Goal: Task Accomplishment & Management: Complete application form

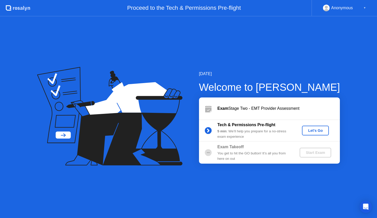
click at [319, 127] on button "Let's Go" at bounding box center [315, 131] width 27 height 10
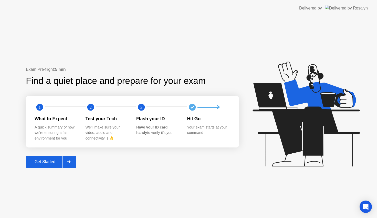
click at [49, 162] on div "Get Started" at bounding box center [44, 161] width 35 height 5
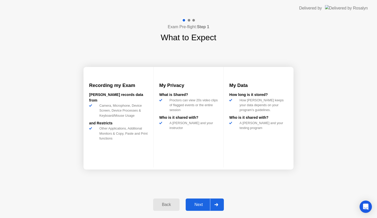
click at [221, 205] on div at bounding box center [216, 205] width 12 height 12
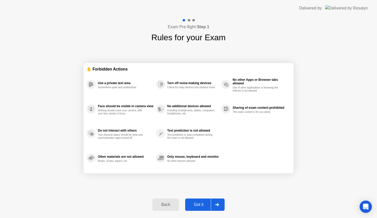
click at [221, 205] on div at bounding box center [217, 205] width 12 height 12
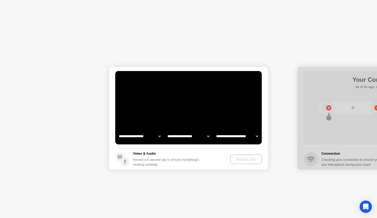
select select "**********"
select select "*******"
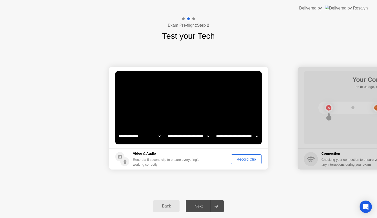
click at [255, 159] on div "Record Clip" at bounding box center [246, 159] width 27 height 4
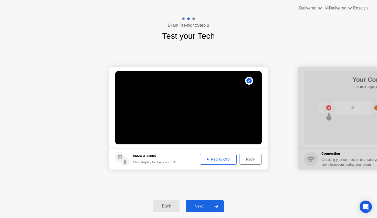
click at [212, 209] on div at bounding box center [216, 206] width 12 height 12
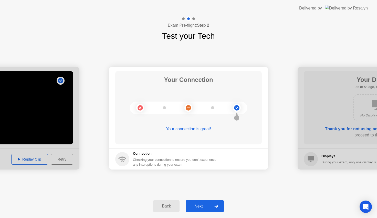
click at [212, 209] on div at bounding box center [216, 206] width 12 height 12
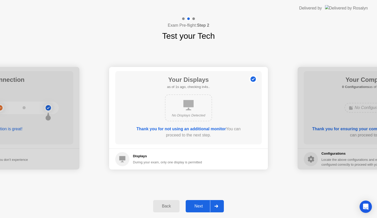
click at [212, 209] on div at bounding box center [216, 206] width 12 height 12
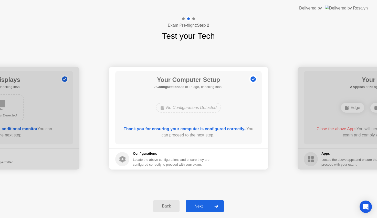
click at [212, 209] on div at bounding box center [216, 206] width 12 height 12
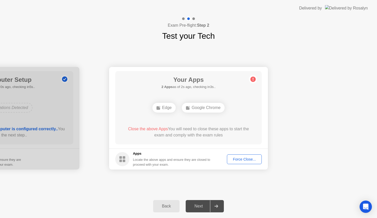
click at [250, 161] on div "Force Close..." at bounding box center [244, 159] width 31 height 4
click at [249, 158] on div "Force Close..." at bounding box center [244, 159] width 31 height 4
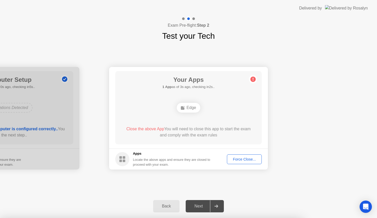
drag, startPoint x: 250, startPoint y: 157, endPoint x: 235, endPoint y: 104, distance: 55.1
click at [235, 104] on app-apps "Your Apps Searching for disallowed apps... Edge Close the above App You will ne…" at bounding box center [188, 118] width 159 height 103
click at [246, 159] on div "Force Close..." at bounding box center [244, 159] width 31 height 4
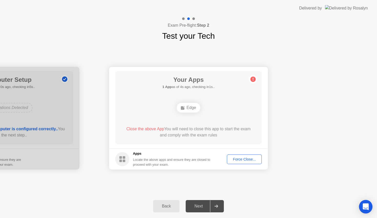
click at [368, 204] on icon "Open Intercom Messenger" at bounding box center [366, 206] width 6 height 7
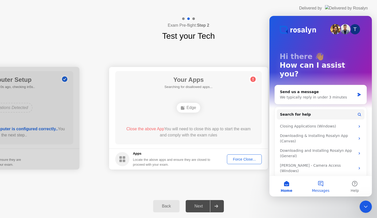
click at [324, 186] on button "Messages" at bounding box center [321, 186] width 34 height 21
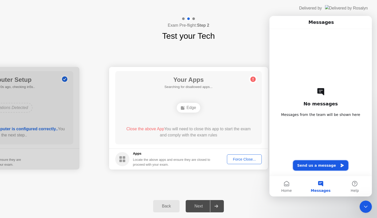
click at [331, 164] on button "Send us a message" at bounding box center [320, 165] width 55 height 10
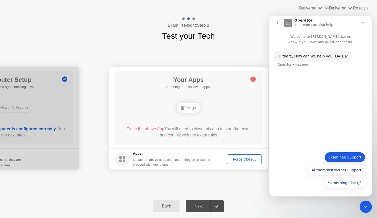
click at [356, 157] on button "Examinee Support" at bounding box center [345, 157] width 41 height 10
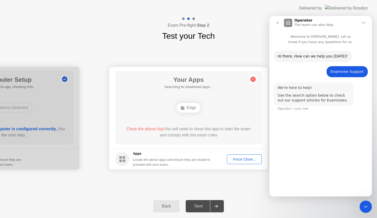
click at [249, 159] on div "Force Close..." at bounding box center [244, 159] width 31 height 4
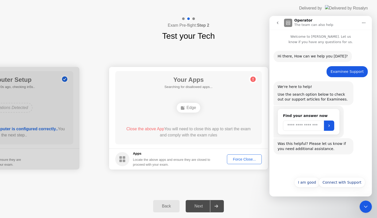
click at [320, 128] on input "Search" at bounding box center [303, 126] width 41 height 10
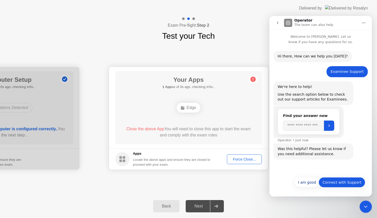
click at [348, 182] on button "Connect with Support" at bounding box center [342, 182] width 47 height 10
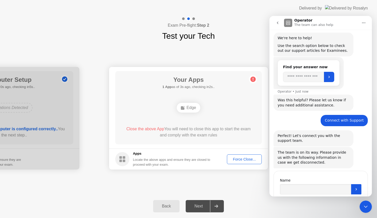
scroll to position [66, 0]
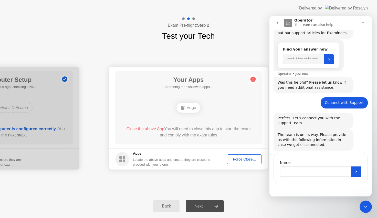
click at [318, 170] on input "Name" at bounding box center [315, 171] width 71 height 10
type input "**********"
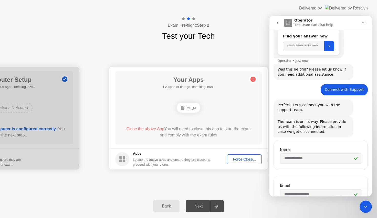
click at [252, 160] on div "Force Close..." at bounding box center [244, 159] width 31 height 4
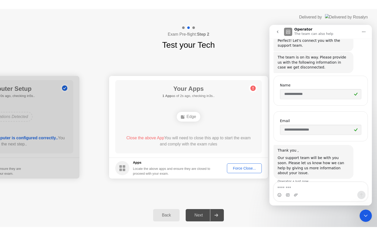
scroll to position [164, 0]
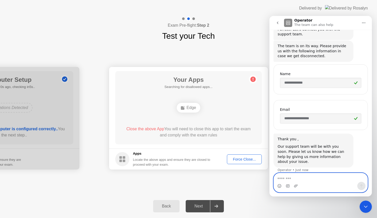
click at [289, 178] on textarea "Message…" at bounding box center [321, 177] width 94 height 9
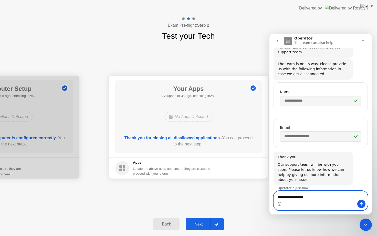
type textarea "**********"
click at [246, 201] on div "**********" at bounding box center [188, 127] width 377 height 170
click at [277, 41] on icon "go back" at bounding box center [278, 41] width 4 height 4
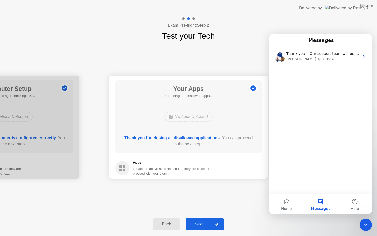
scroll to position [0, 0]
click at [301, 27] on div "Exam Pre-flight: Step 2 Test your Tech" at bounding box center [188, 29] width 377 height 26
click at [214, 218] on div at bounding box center [216, 224] width 12 height 12
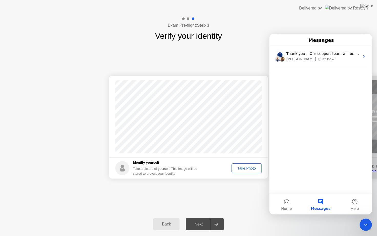
click at [246, 167] on div "Take Photo" at bounding box center [247, 168] width 27 height 4
click at [206, 218] on div "Next" at bounding box center [198, 224] width 23 height 5
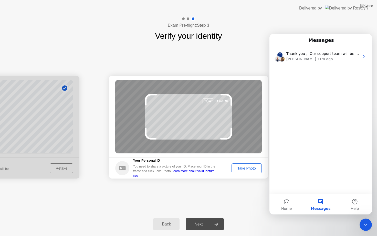
click at [243, 167] on div "Take Photo" at bounding box center [247, 168] width 27 height 4
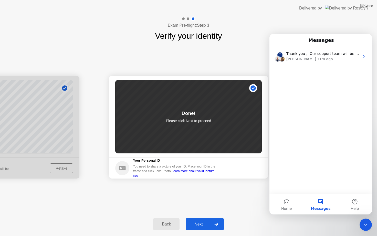
click at [203, 218] on div "Next" at bounding box center [198, 224] width 23 height 5
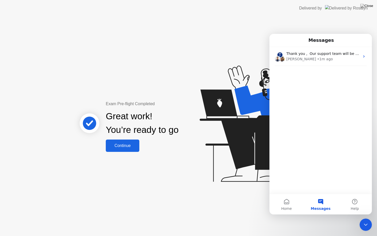
click at [123, 143] on div "Continue" at bounding box center [122, 145] width 31 height 5
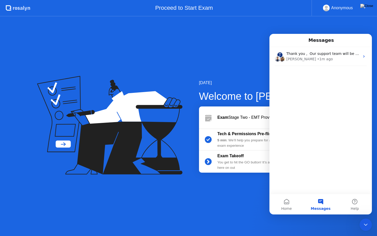
click at [371, 218] on div "Close Intercom Messenger" at bounding box center [366, 224] width 12 height 12
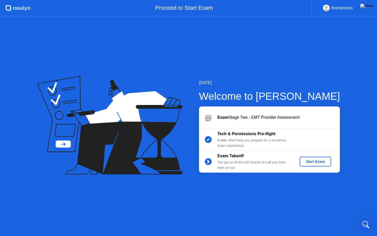
click at [320, 162] on div "Start Exam" at bounding box center [315, 161] width 27 height 4
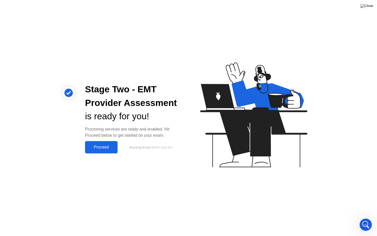
click at [107, 145] on div "Proceed" at bounding box center [101, 147] width 29 height 5
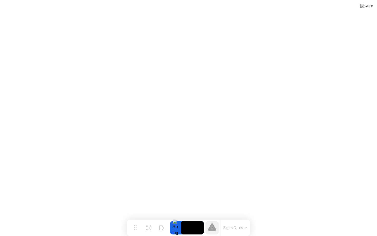
click at [245, 218] on button "Exam Rules" at bounding box center [235, 227] width 27 height 5
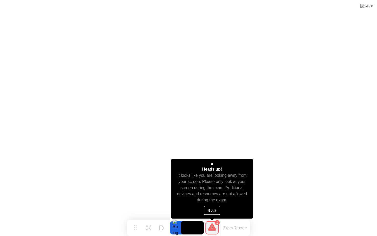
click at [213, 209] on button "Got it" at bounding box center [212, 210] width 16 height 9
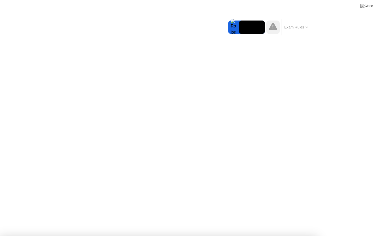
click at [75, 218] on div at bounding box center [188, 236] width 377 height 0
click at [288, 28] on button "Exam Rules" at bounding box center [296, 27] width 27 height 5
drag, startPoint x: 281, startPoint y: 35, endPoint x: 285, endPoint y: 60, distance: 25.7
click at [285, 60] on body "✋ Forbidden Actions Use a private test area Somewhere quiet and undisturbed Fac…" at bounding box center [188, 118] width 377 height 236
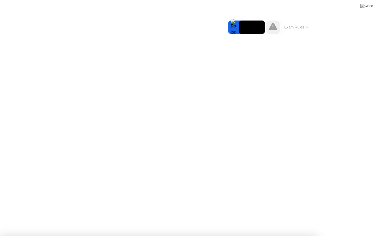
click at [303, 25] on button "Exam Rules" at bounding box center [296, 27] width 27 height 5
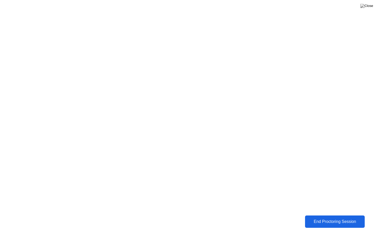
click at [347, 218] on div "End Proctoring Session" at bounding box center [335, 221] width 57 height 5
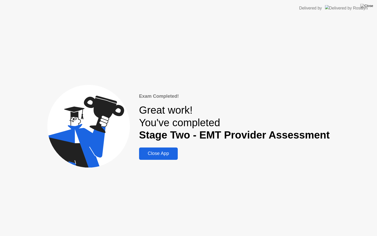
click at [169, 154] on div "Close App" at bounding box center [159, 153] width 36 height 5
